Goal: Task Accomplishment & Management: Manage account settings

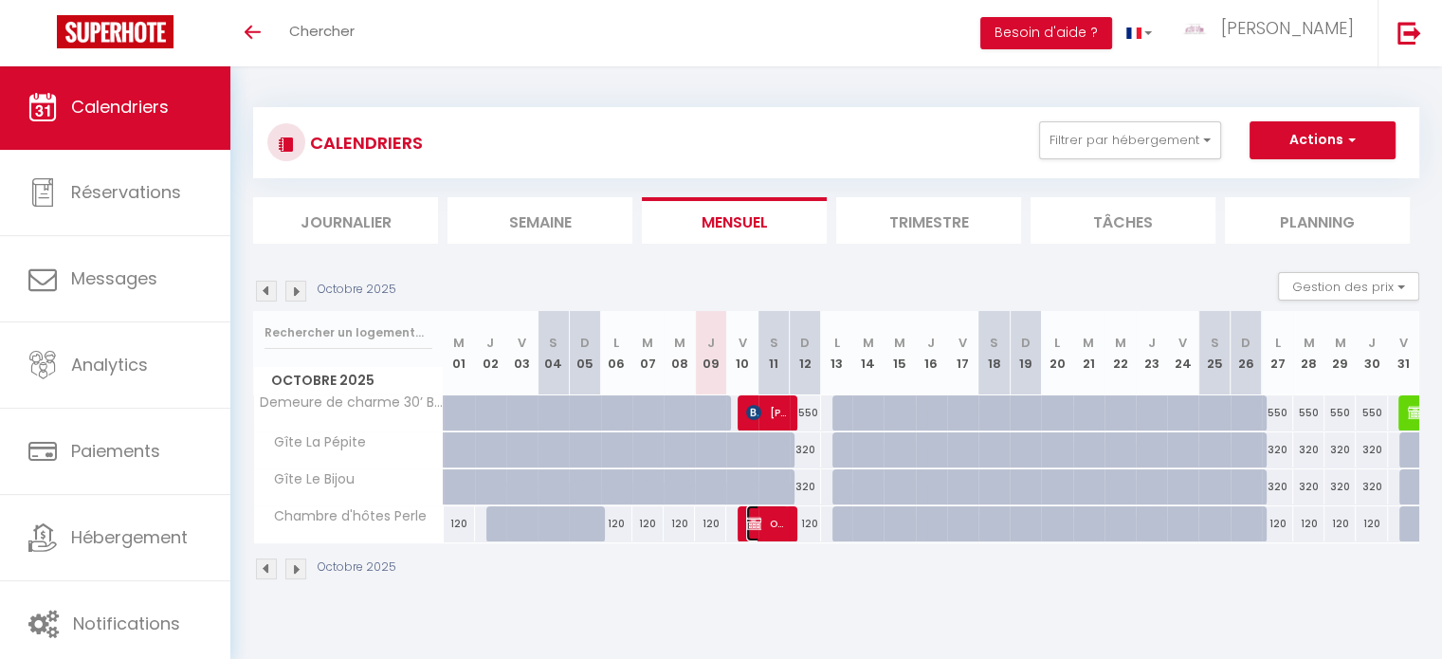
click at [758, 526] on img at bounding box center [753, 523] width 15 height 15
select select "OK"
select select "0"
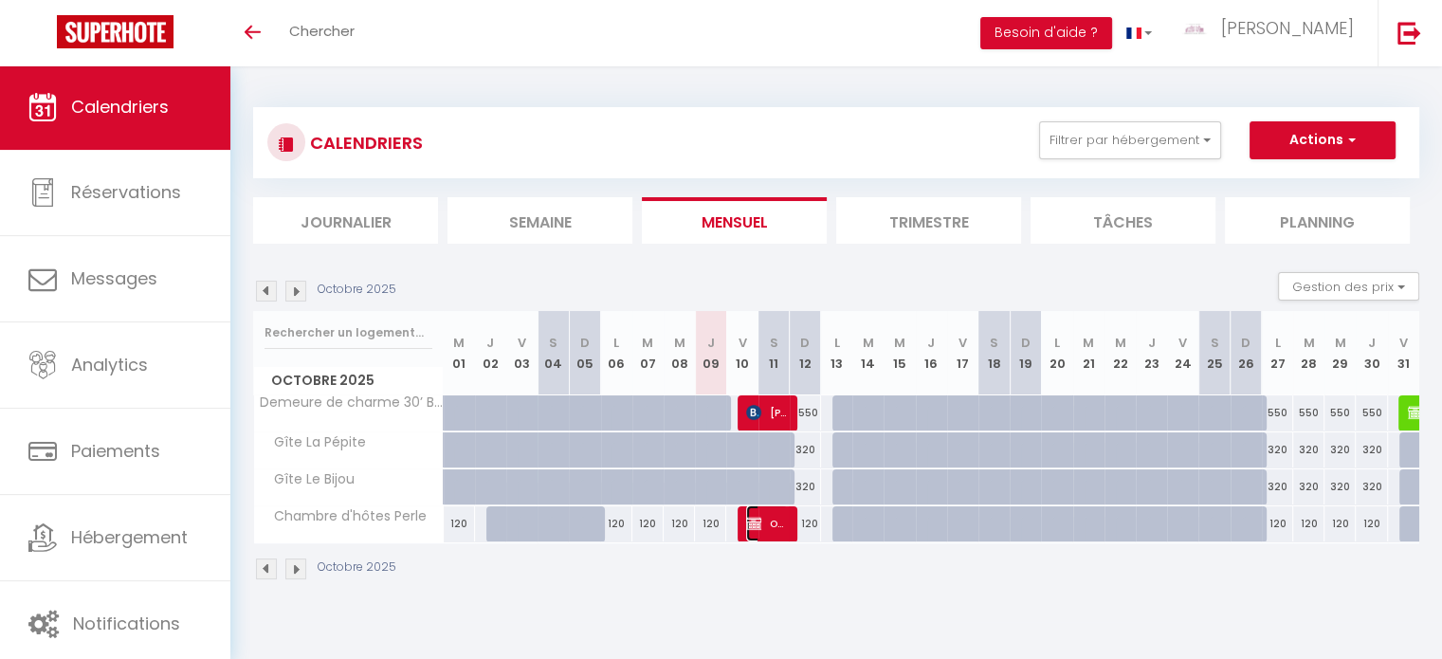
select select "1"
select select
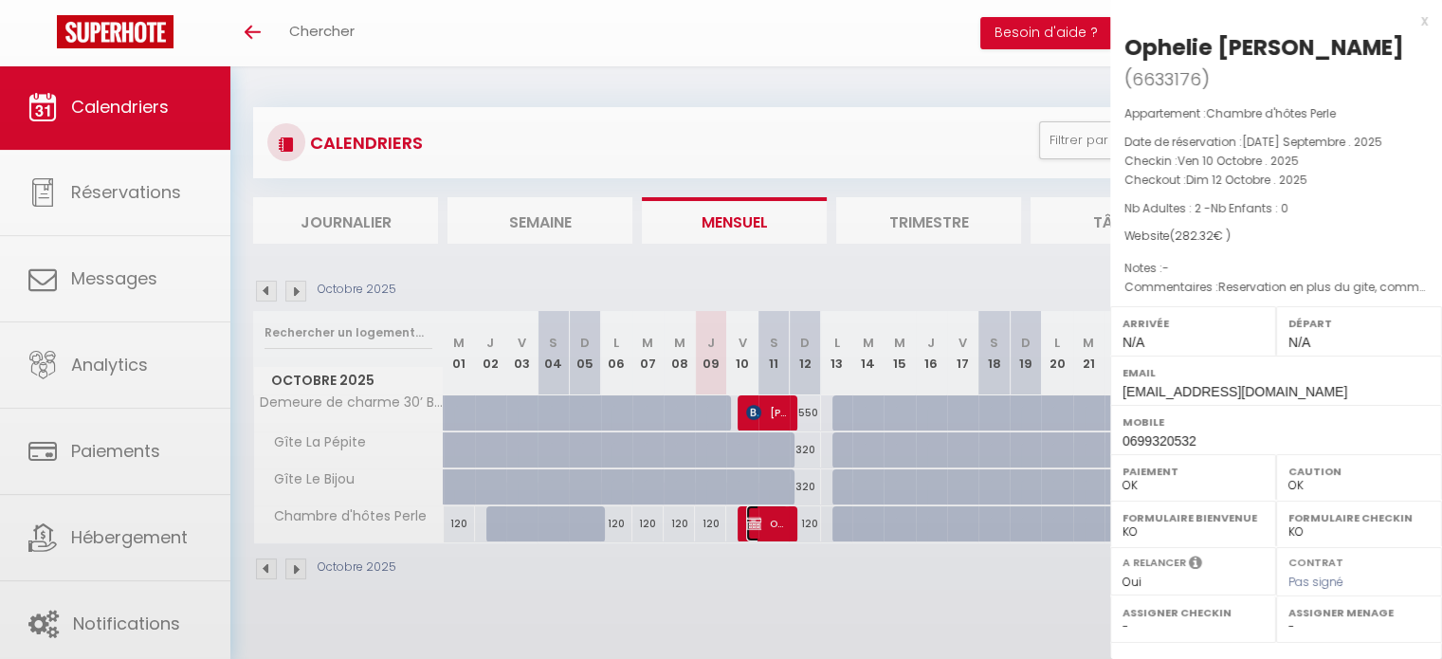
select select "9251"
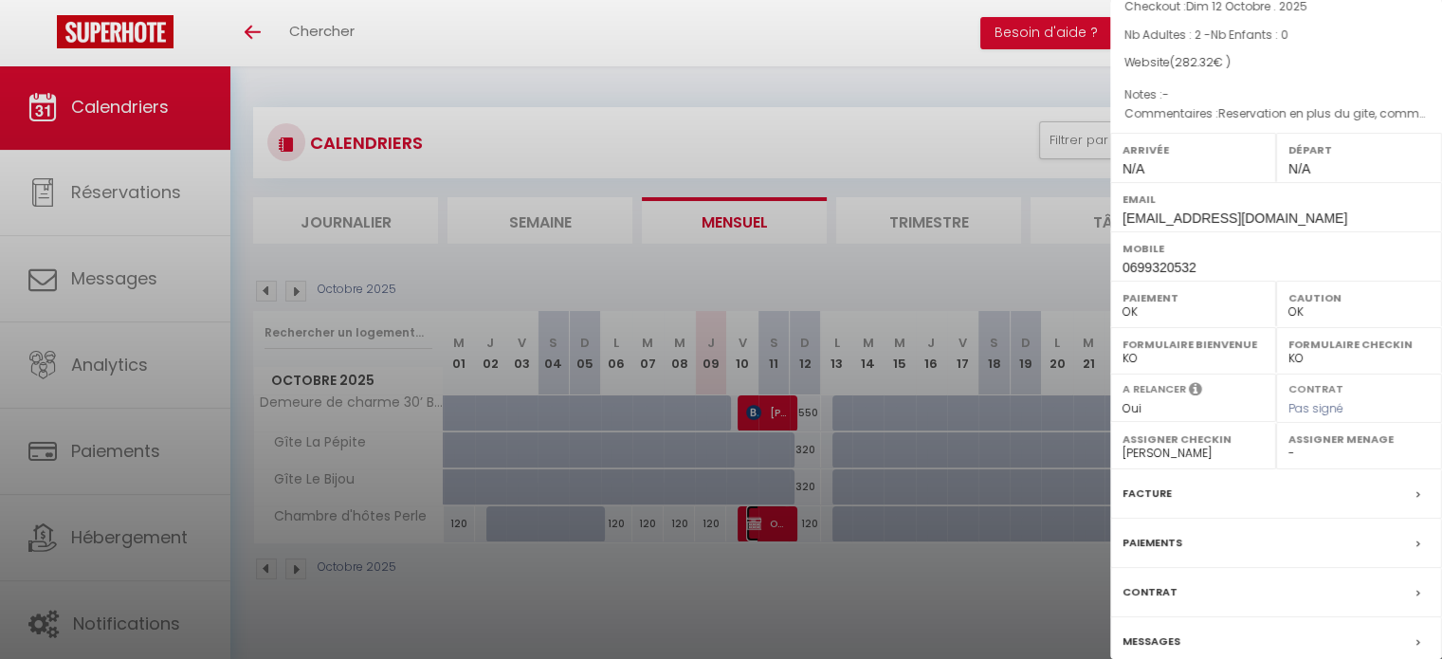
scroll to position [251, 0]
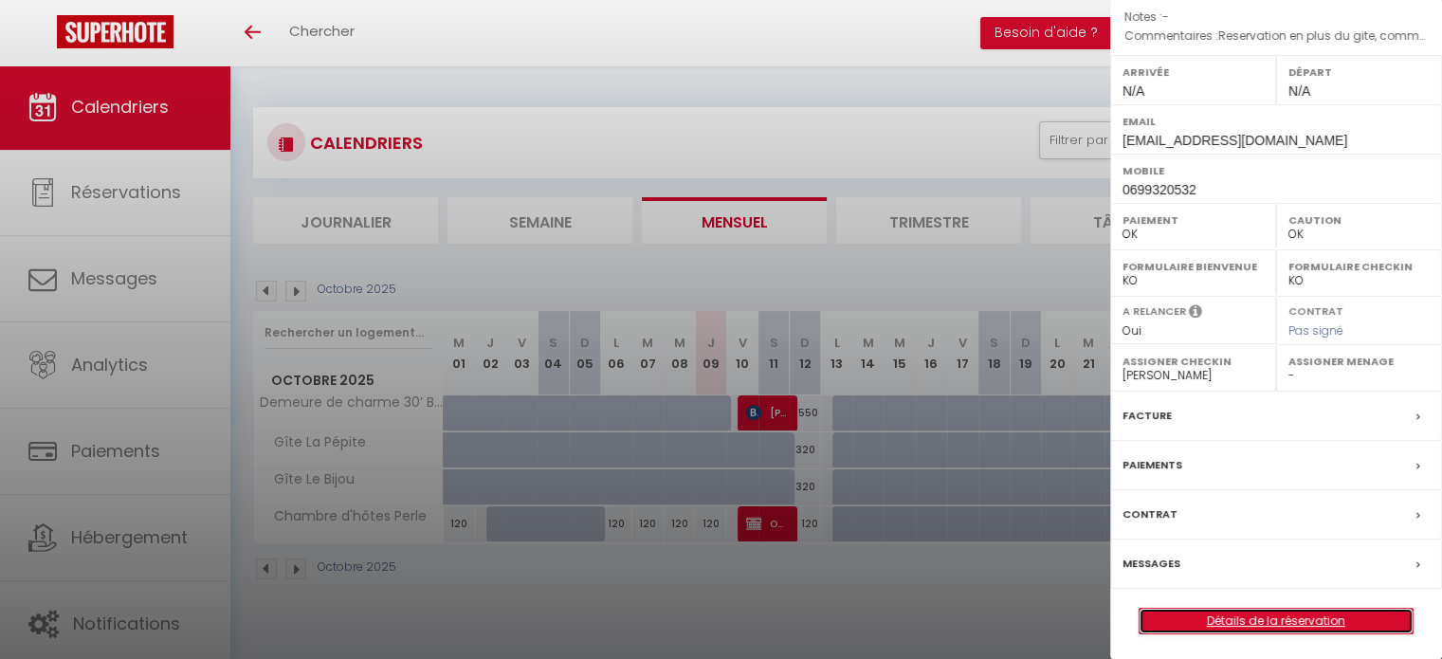
click at [1249, 625] on link "Détails de la réservation" at bounding box center [1275, 620] width 273 height 25
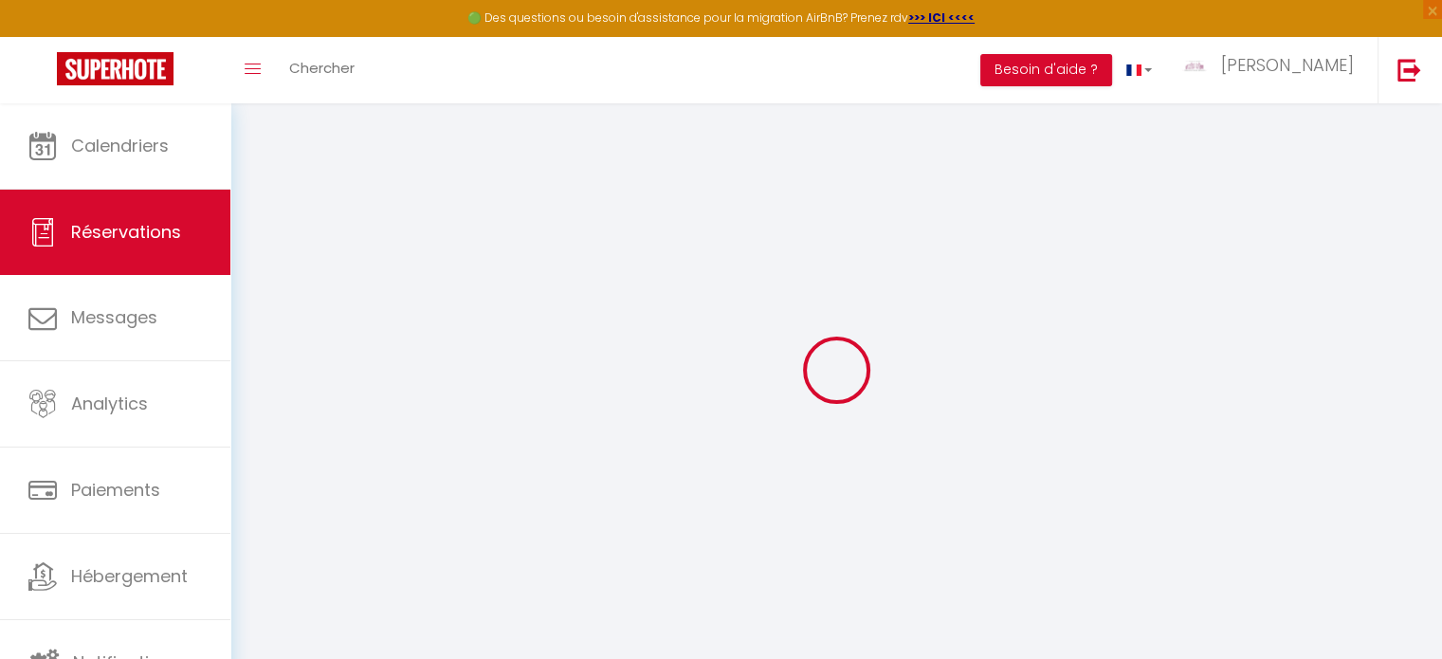
select select
checkbox input "false"
type textarea "Reservation en plus du gite, comme convenu par téléphone"
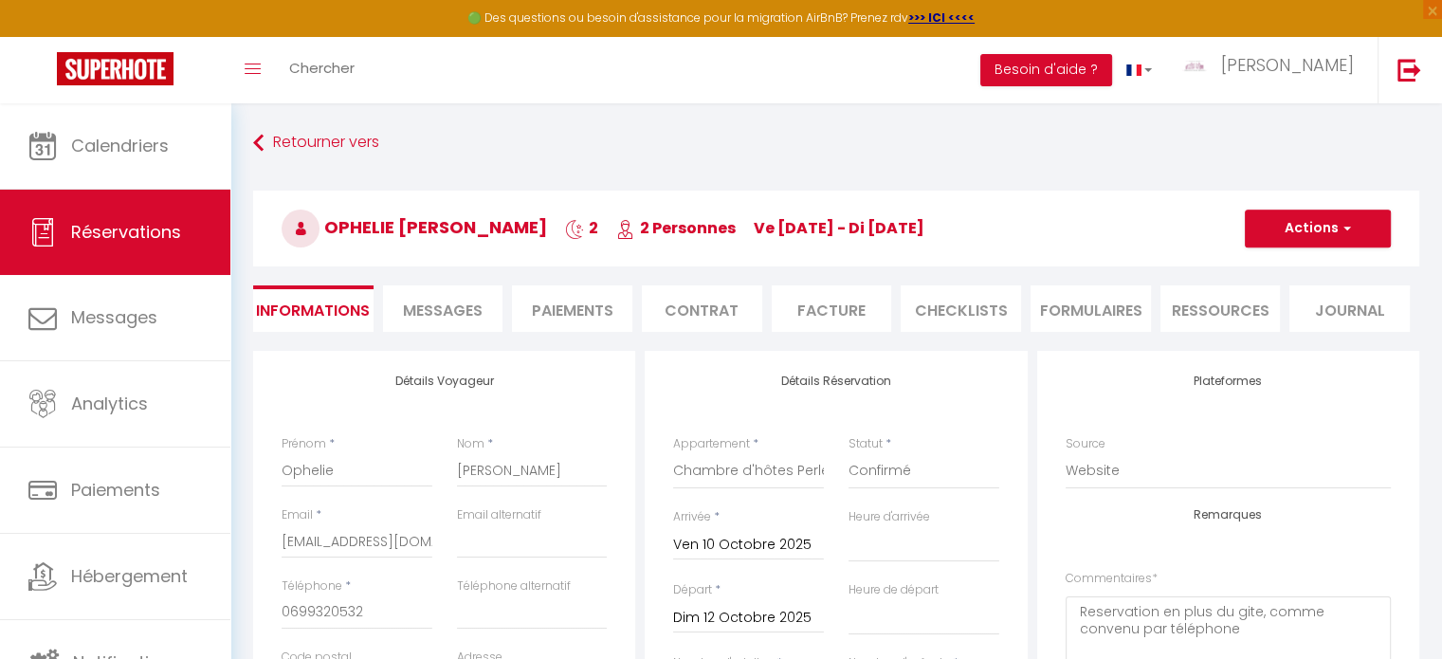
type input "35"
type input "7.32"
select select
checkbox input "false"
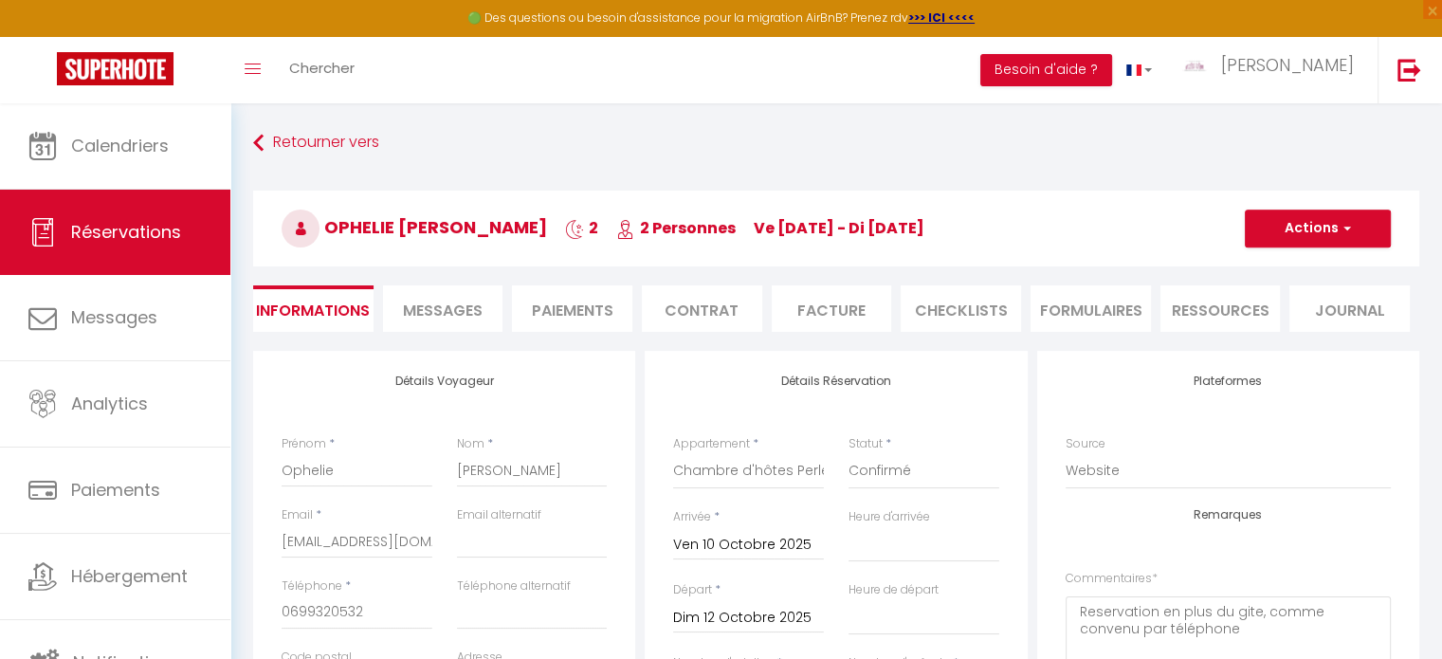
select select
click at [434, 309] on span "Messages" at bounding box center [443, 311] width 80 height 22
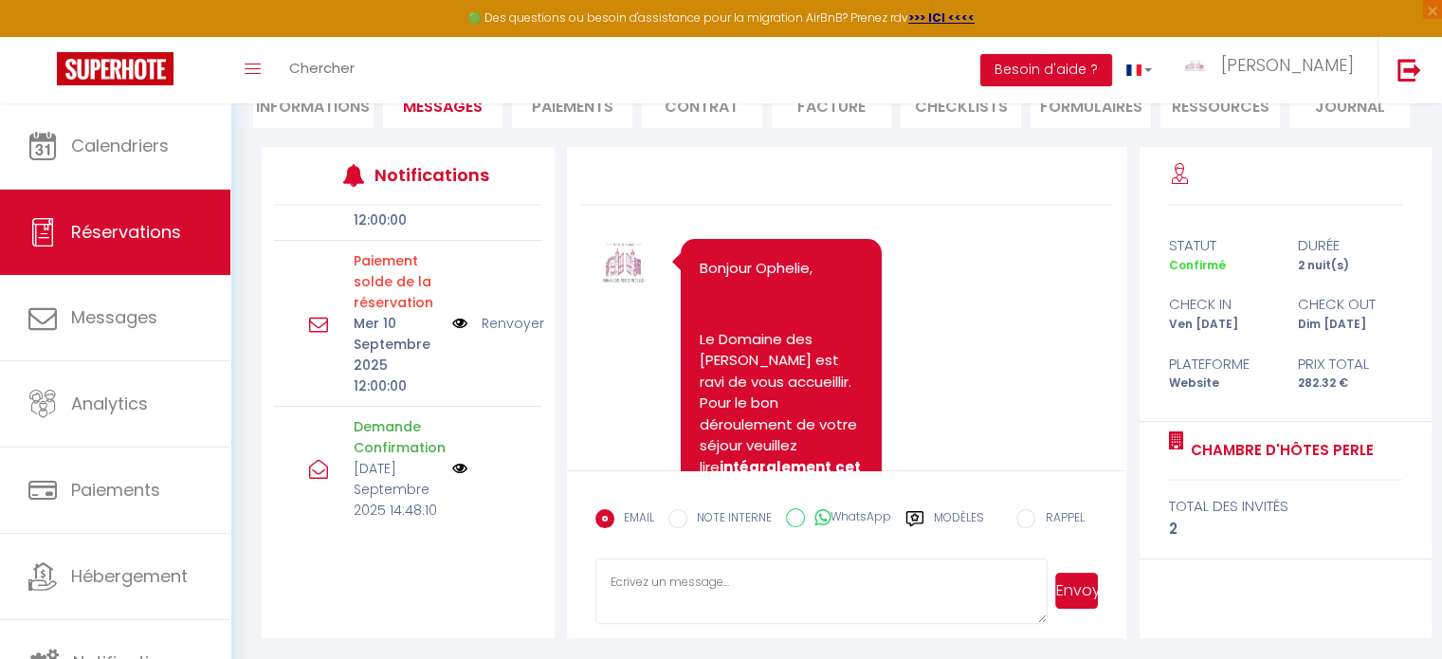
scroll to position [999, 0]
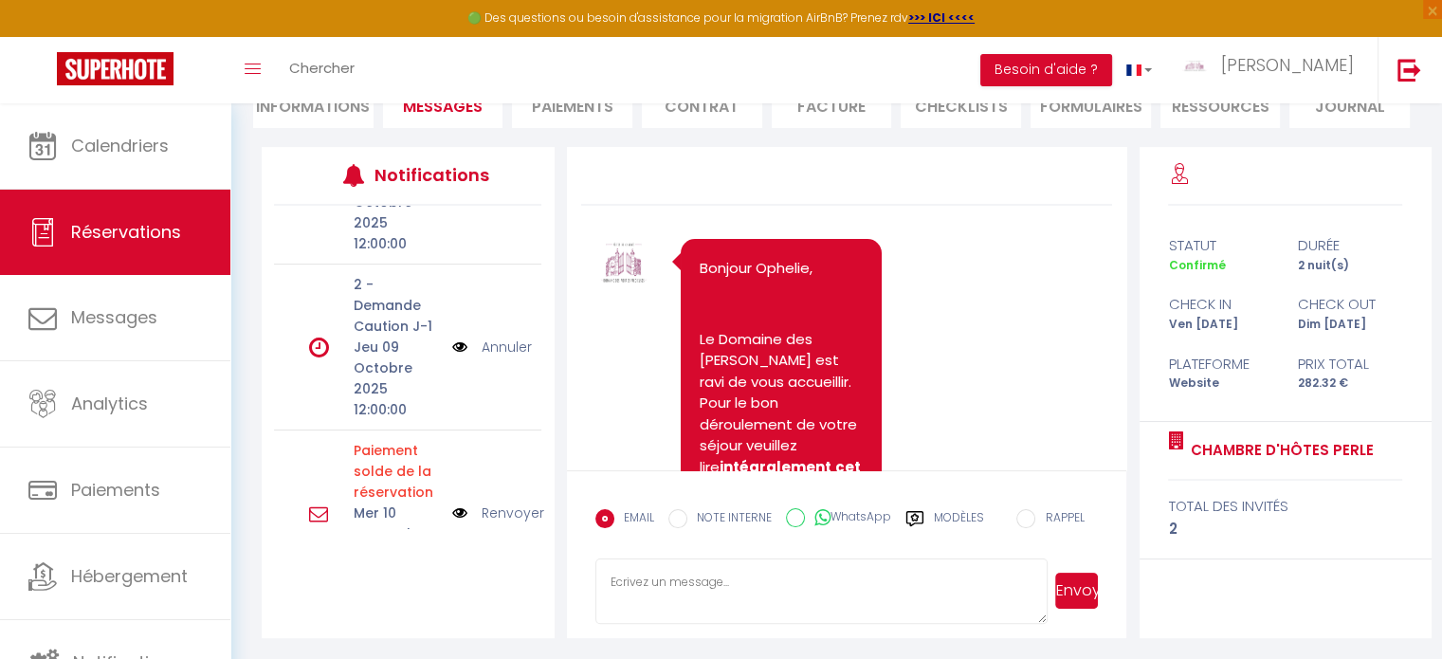
click at [485, 341] on link "Annuler" at bounding box center [506, 346] width 50 height 21
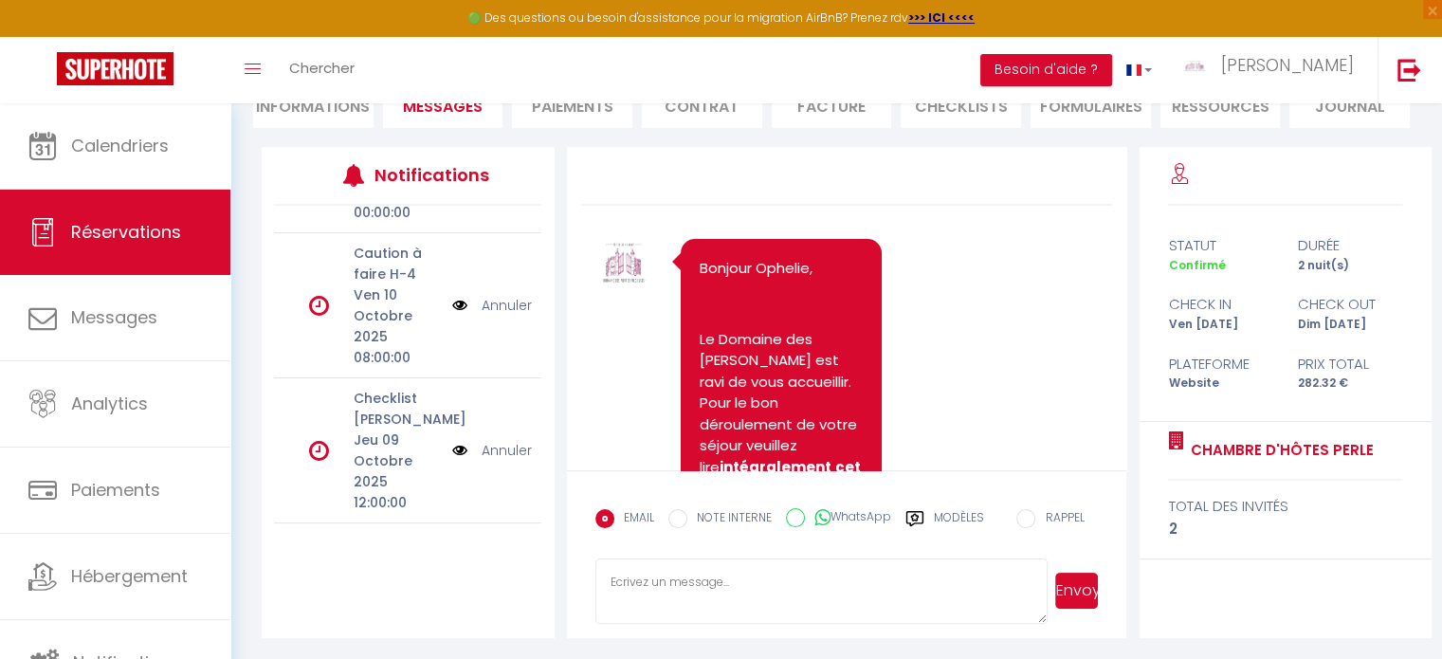
scroll to position [582, 0]
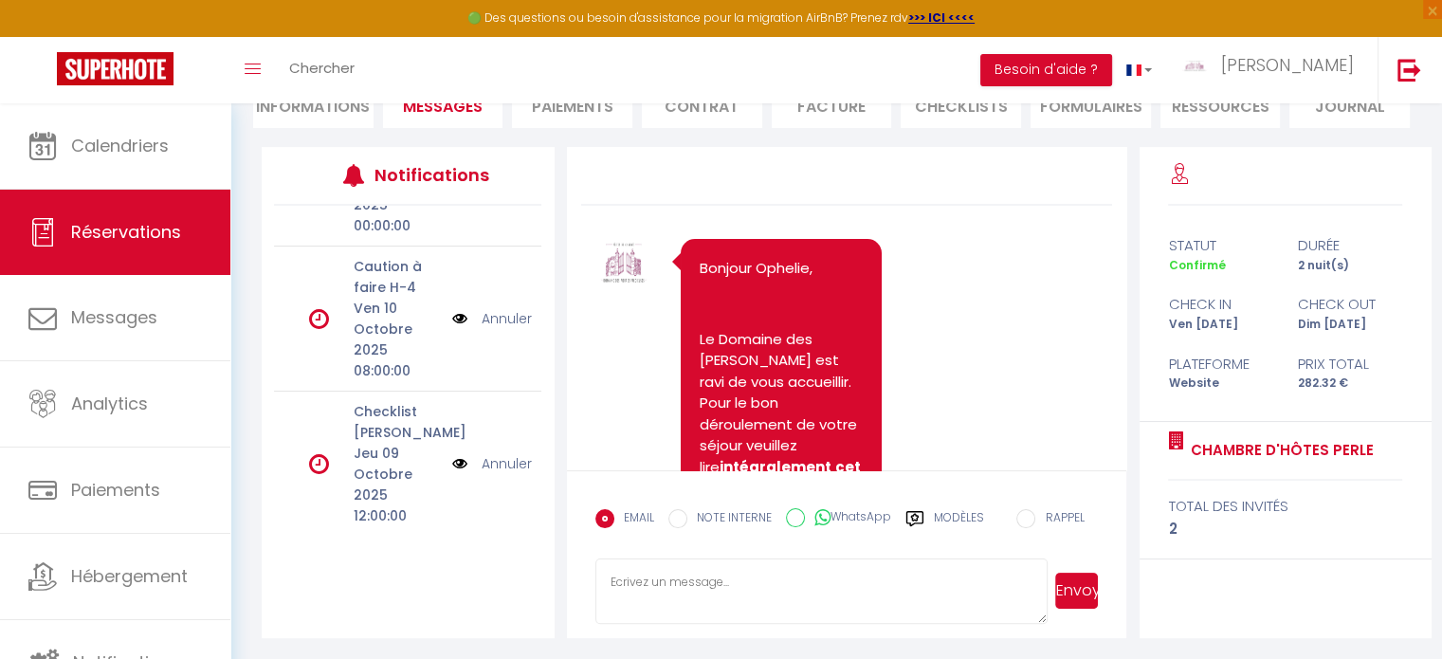
click at [512, 314] on link "Annuler" at bounding box center [506, 318] width 50 height 21
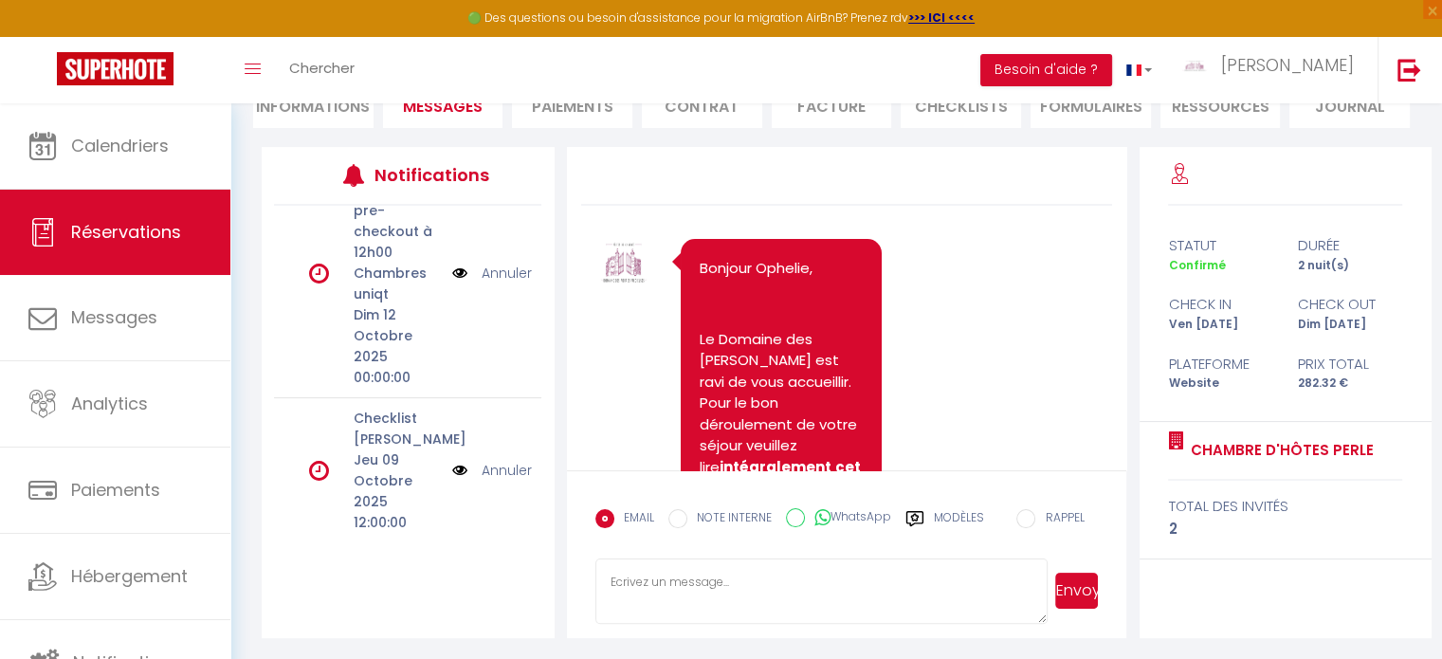
scroll to position [392, 0]
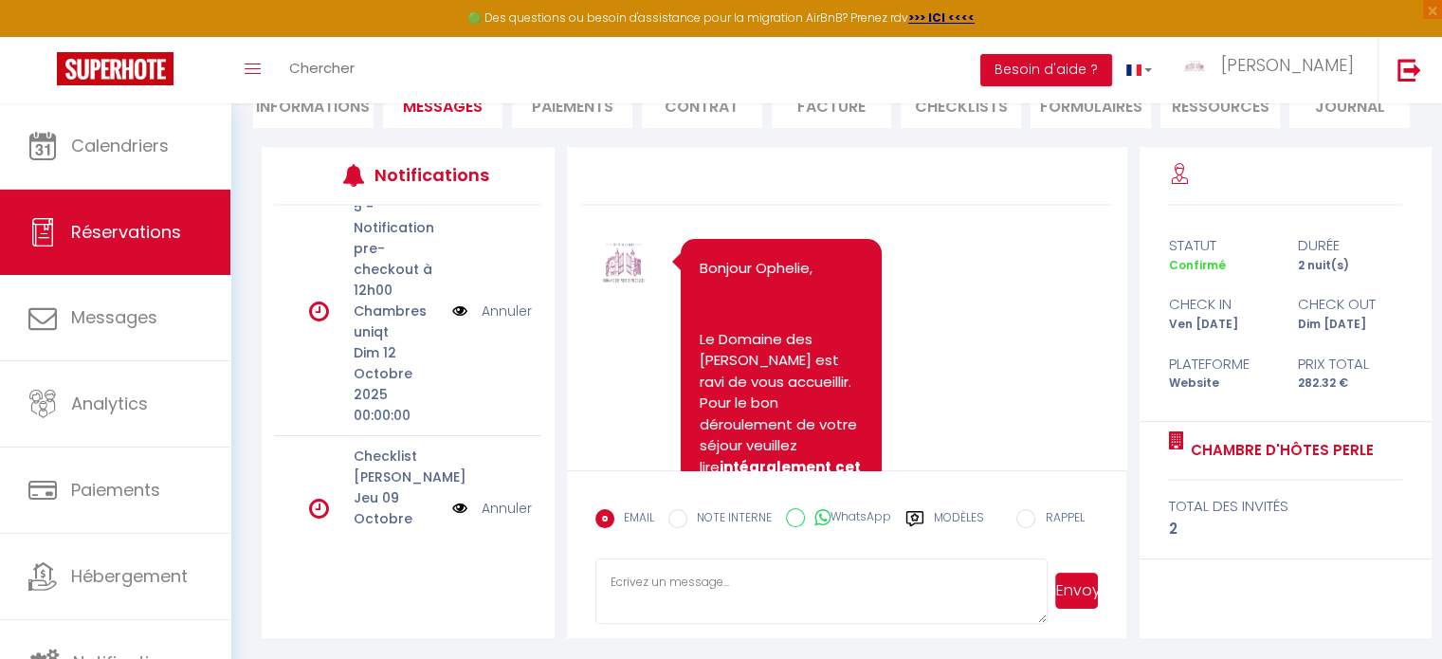
click at [496, 311] on link "Annuler" at bounding box center [506, 310] width 50 height 21
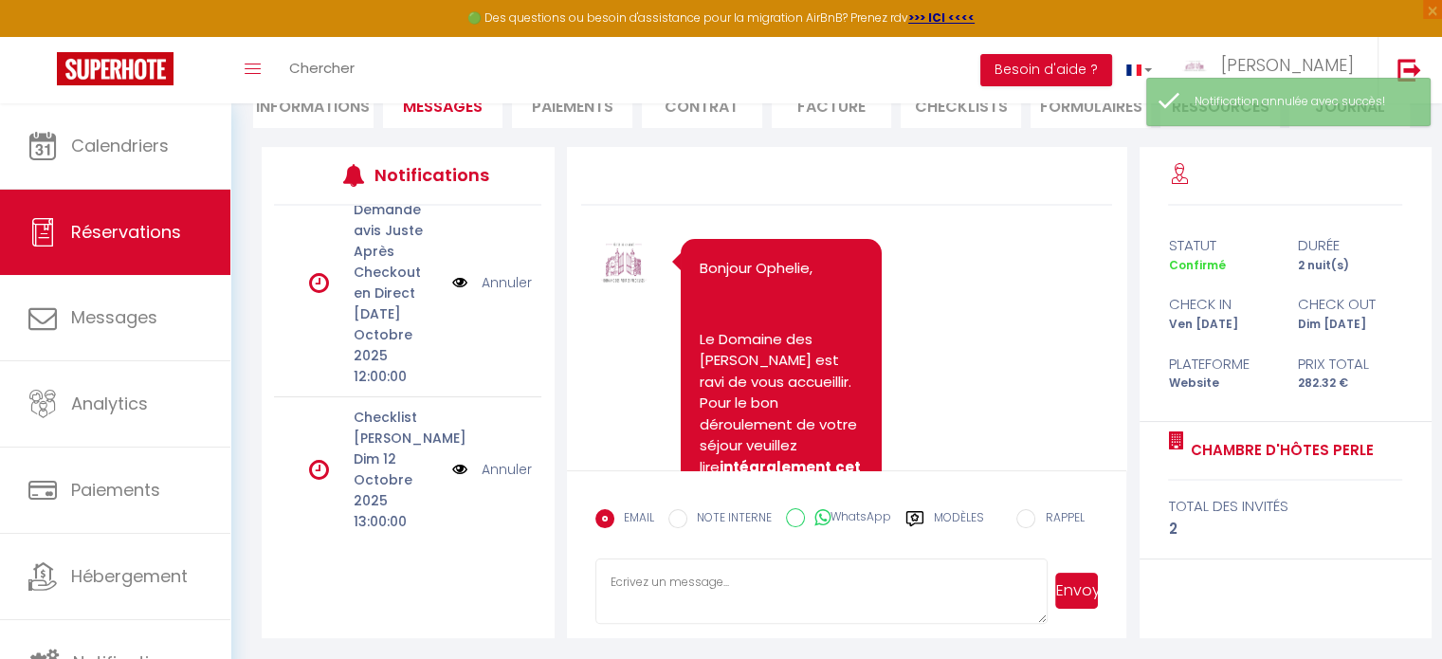
scroll to position [0, 0]
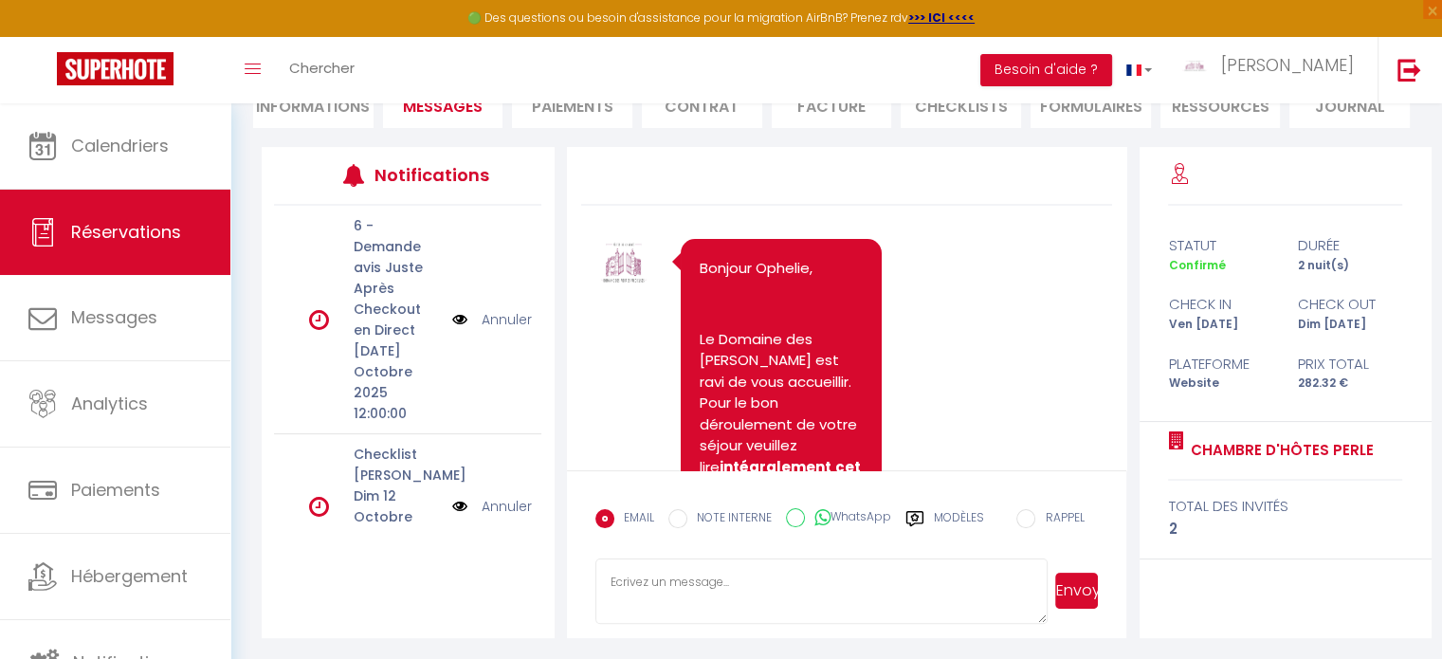
click at [500, 315] on link "Annuler" at bounding box center [506, 319] width 50 height 21
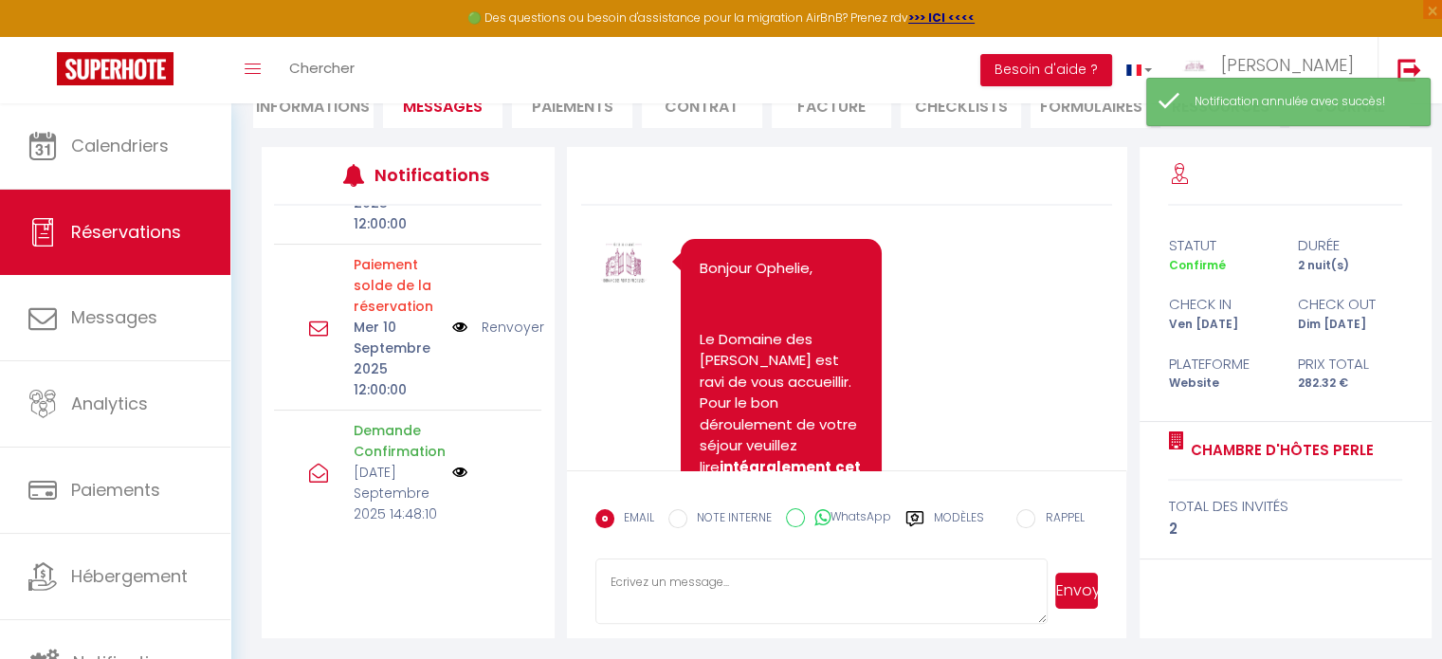
scroll to position [401, 0]
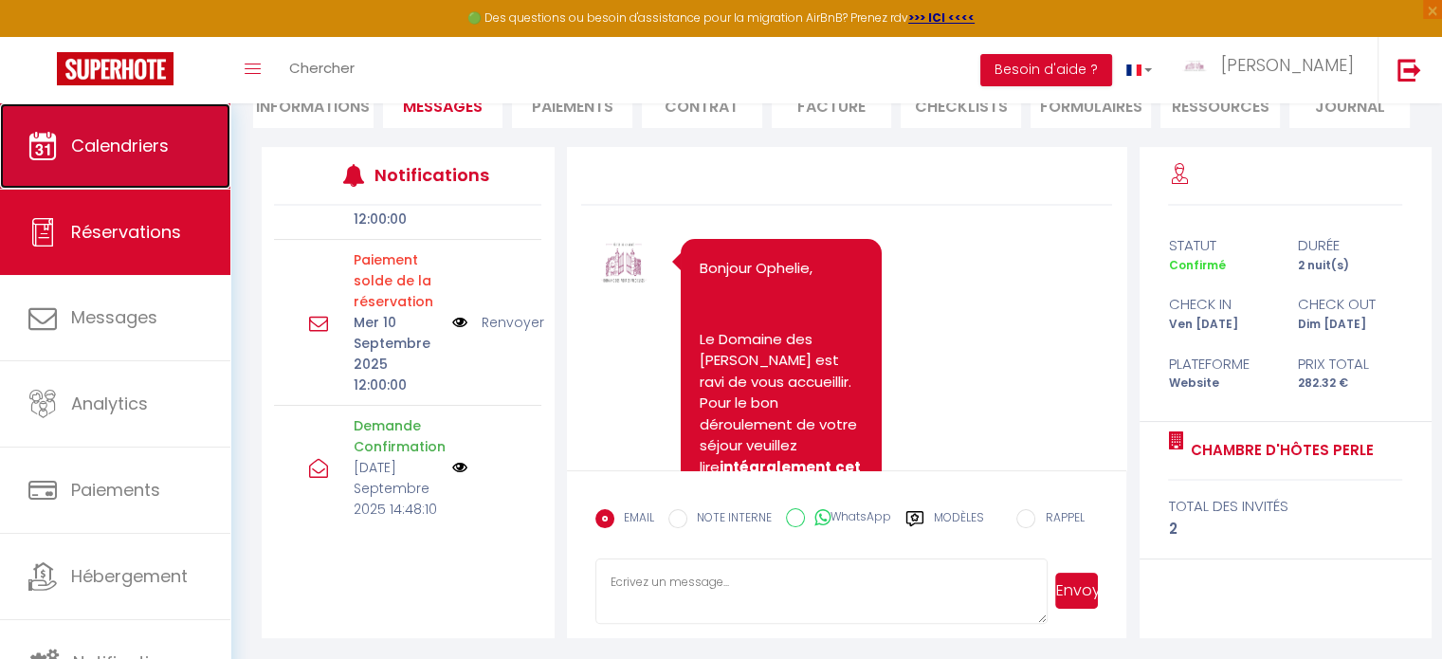
click at [122, 158] on link "Calendriers" at bounding box center [115, 145] width 230 height 85
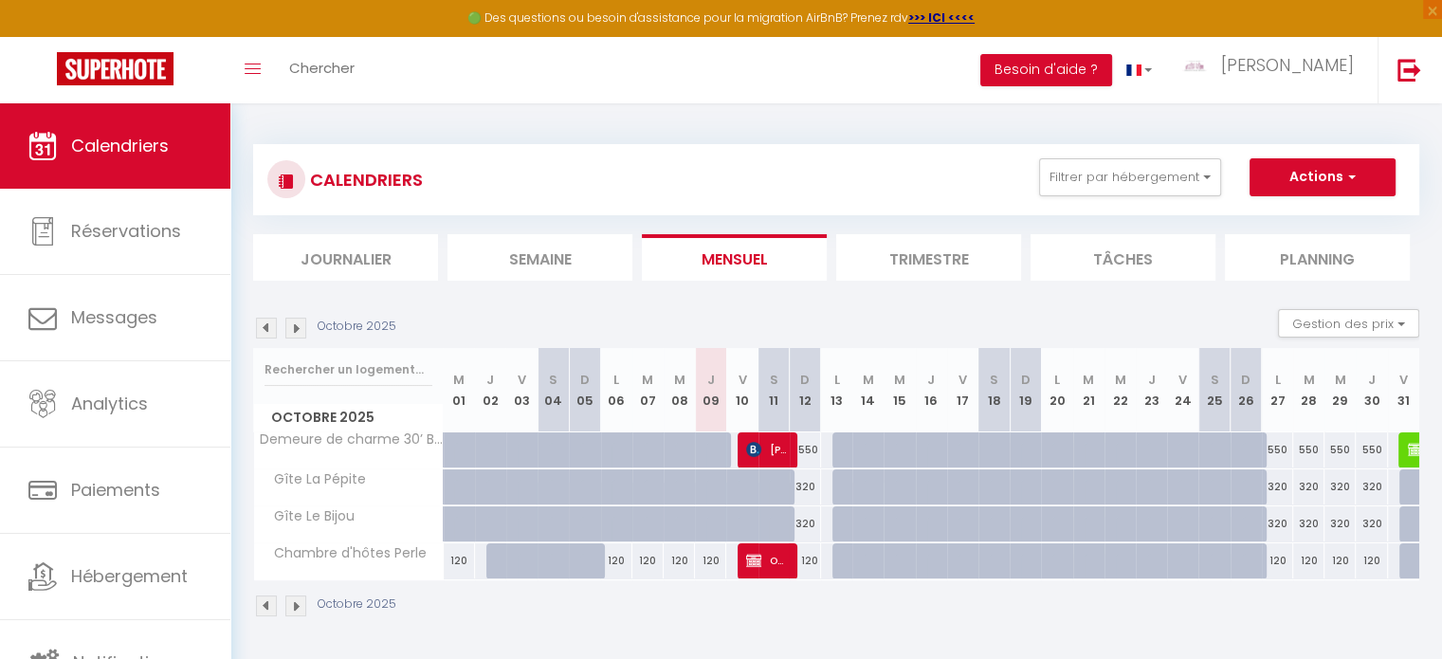
click at [298, 605] on img at bounding box center [295, 605] width 21 height 21
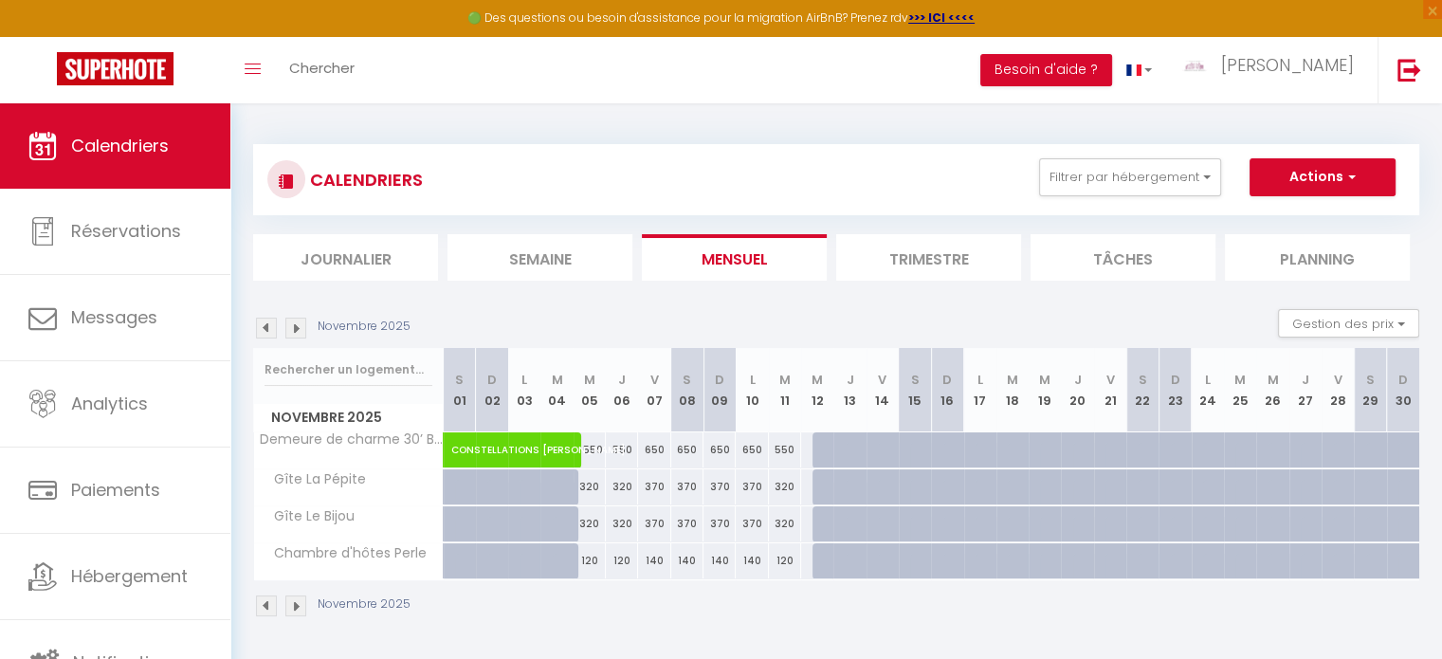
click at [256, 605] on img at bounding box center [266, 605] width 21 height 21
